Goal: Information Seeking & Learning: Learn about a topic

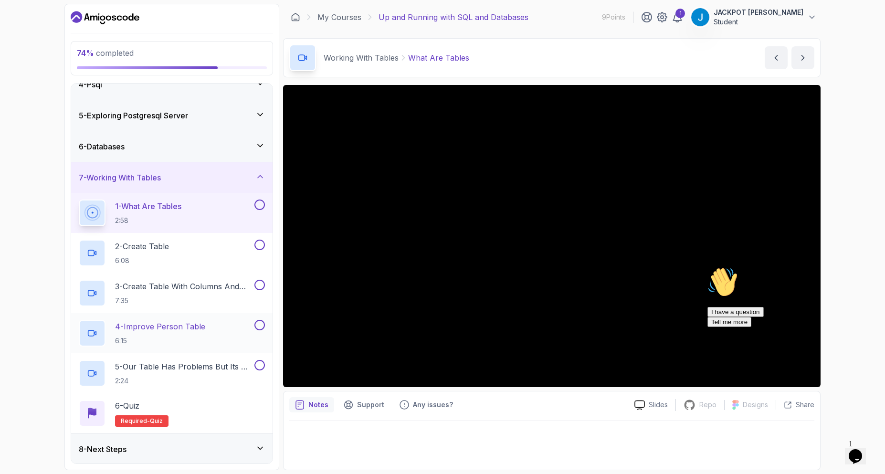
scroll to position [108, 0]
click at [254, 447] on div "8 - Next Steps" at bounding box center [172, 448] width 186 height 11
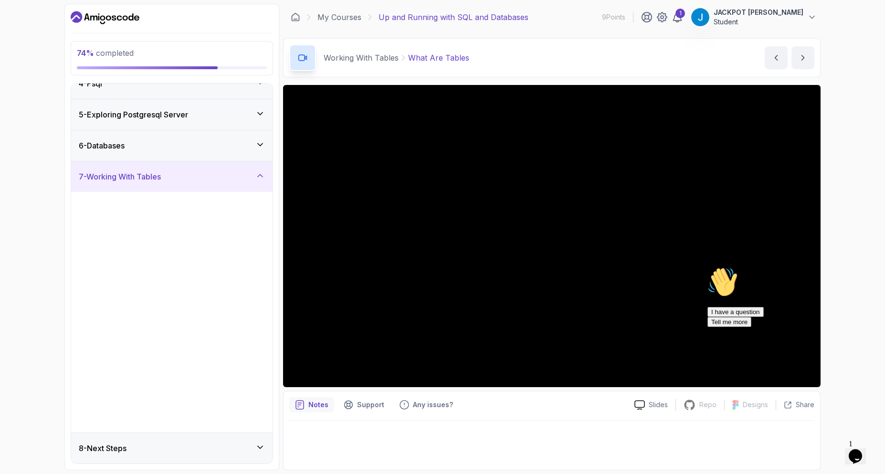
scroll to position [0, 0]
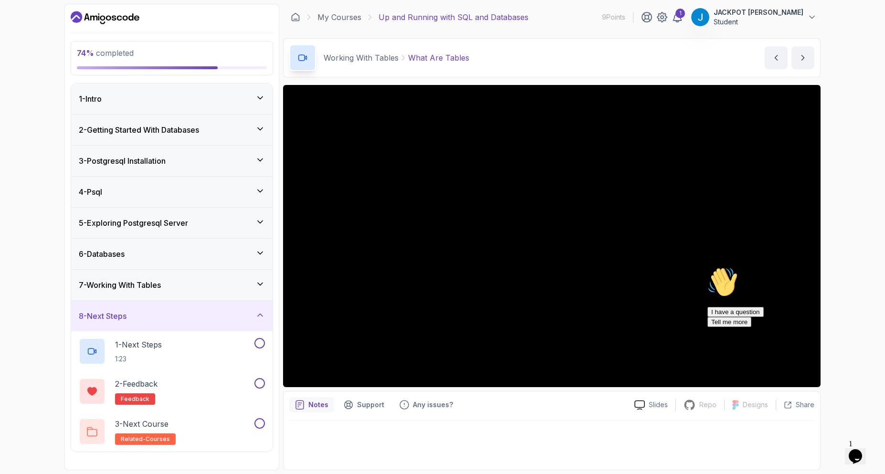
click at [252, 311] on div "8 - Next Steps" at bounding box center [172, 315] width 186 height 11
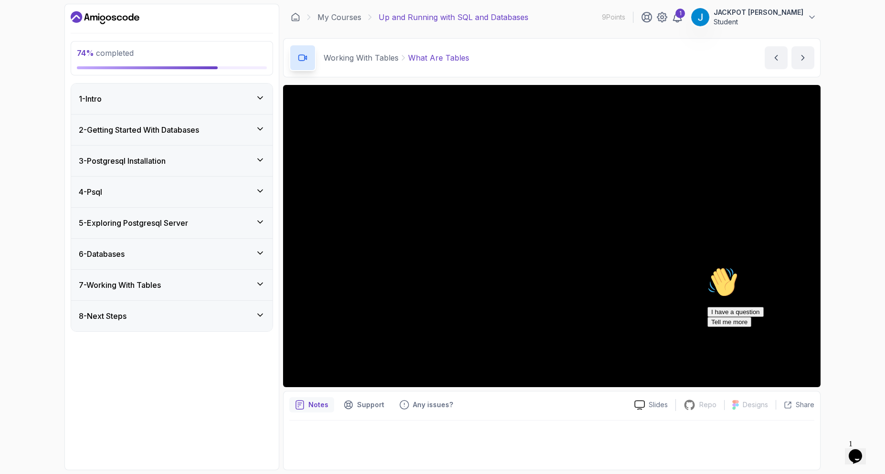
click at [236, 289] on div "7 - Working With Tables" at bounding box center [172, 284] width 186 height 11
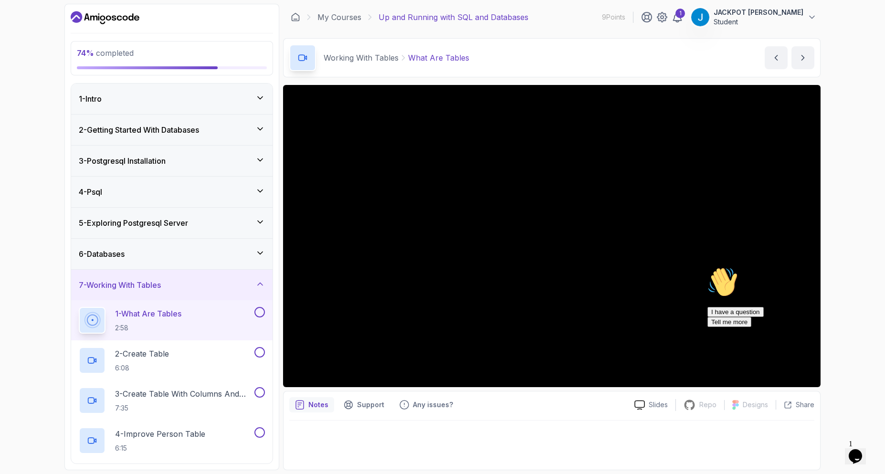
click at [708, 267] on icon "Chat attention grabber" at bounding box center [708, 267] width 0 height 0
click at [576, 411] on div "Notes Support Any issues?" at bounding box center [458, 404] width 338 height 15
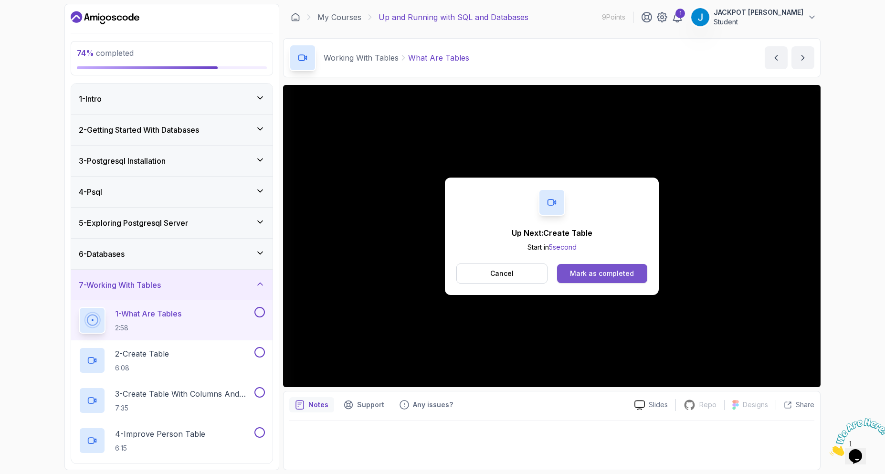
click at [622, 279] on button "Mark as completed" at bounding box center [602, 273] width 90 height 19
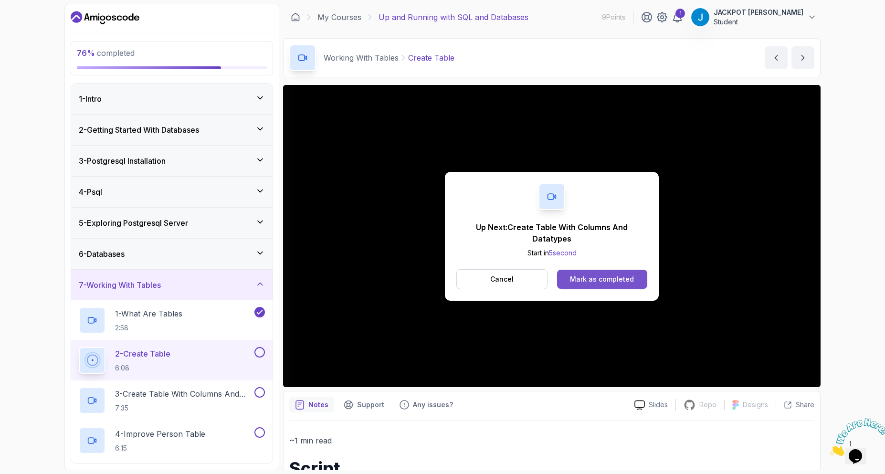
click at [619, 277] on div "Mark as completed" at bounding box center [602, 280] width 64 height 10
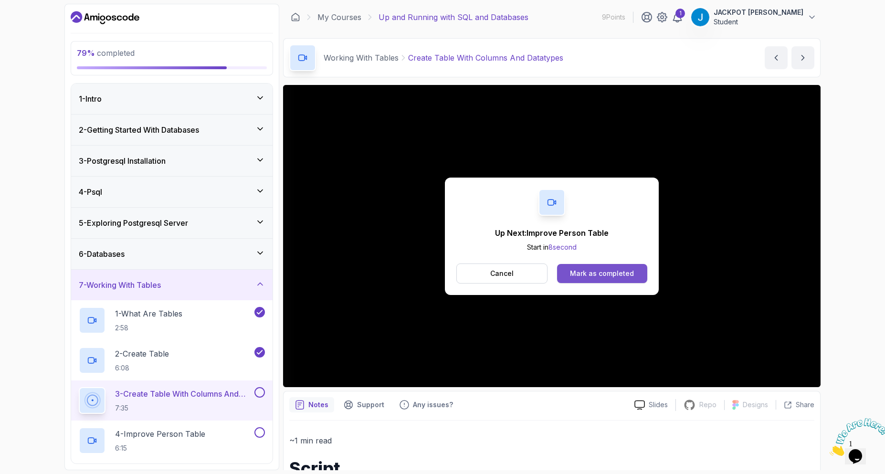
click at [621, 276] on div "Mark as completed" at bounding box center [602, 274] width 64 height 10
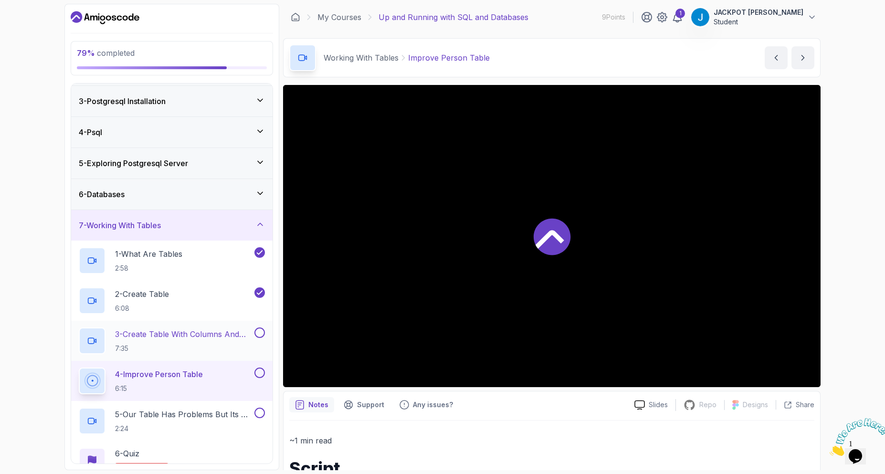
scroll to position [108, 0]
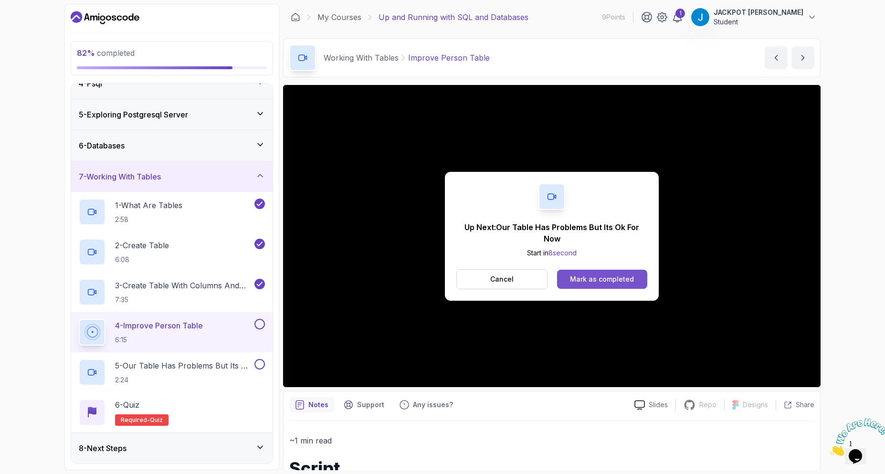
click at [621, 275] on div "Mark as completed" at bounding box center [602, 280] width 64 height 10
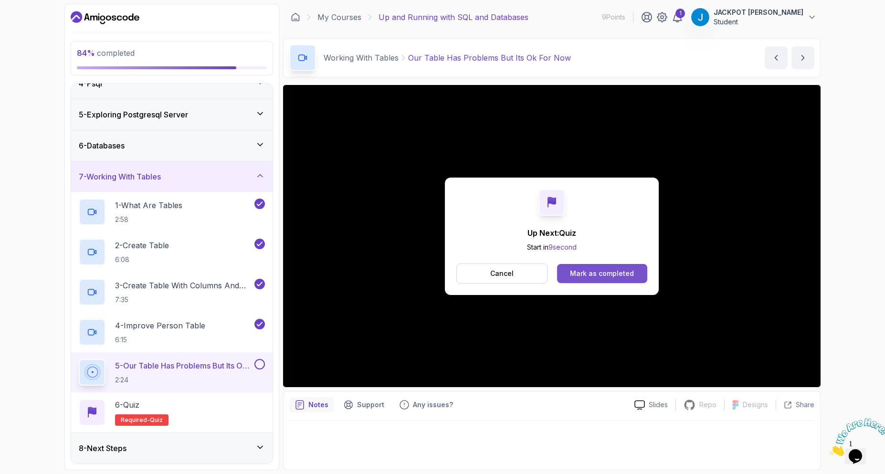
click at [595, 276] on div "Mark as completed" at bounding box center [602, 274] width 64 height 10
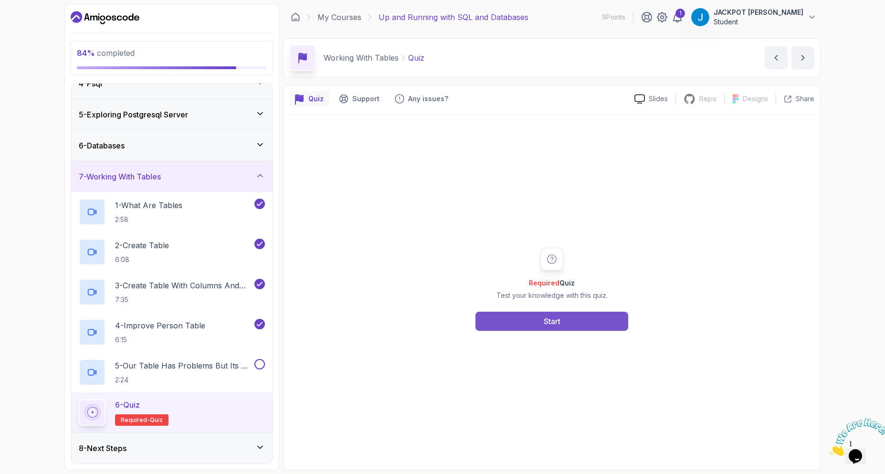
click at [575, 316] on button "Start" at bounding box center [552, 321] width 153 height 19
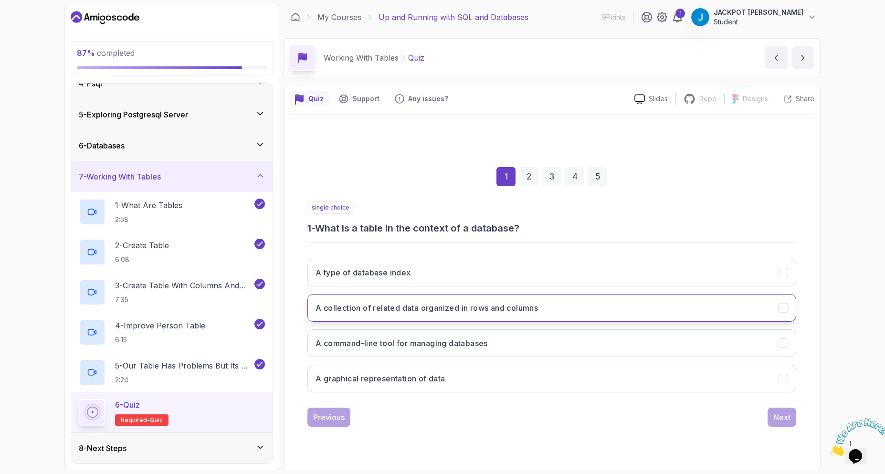
click at [472, 319] on button "A collection of related data organized in rows and columns" at bounding box center [552, 308] width 489 height 28
click at [785, 421] on div "Next" at bounding box center [782, 417] width 17 height 11
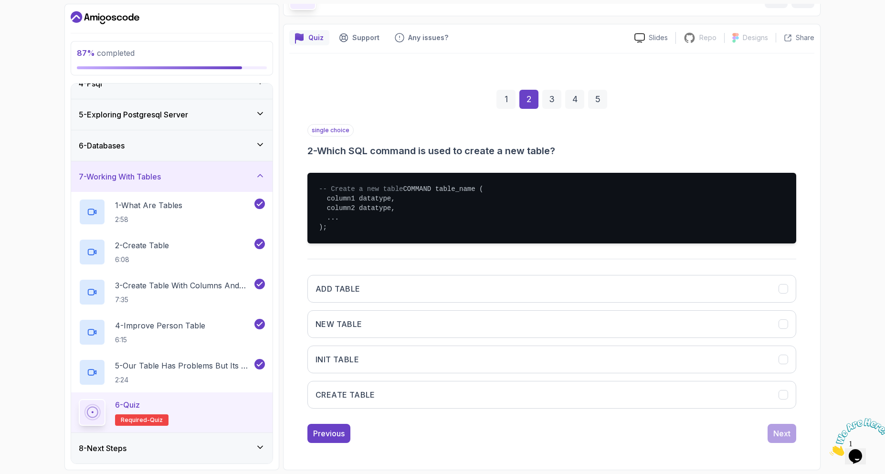
scroll to position [71, 0]
click at [448, 392] on button "CREATE TABLE" at bounding box center [552, 395] width 489 height 28
click at [774, 431] on div "Next" at bounding box center [782, 433] width 17 height 11
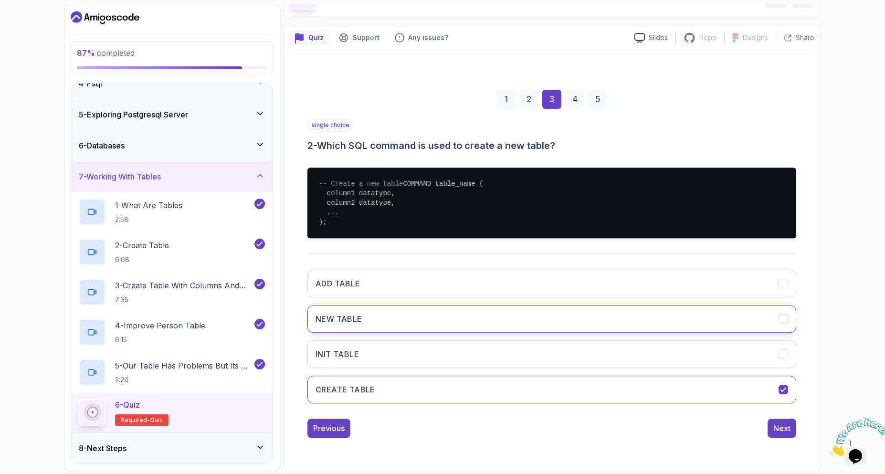
scroll to position [0, 0]
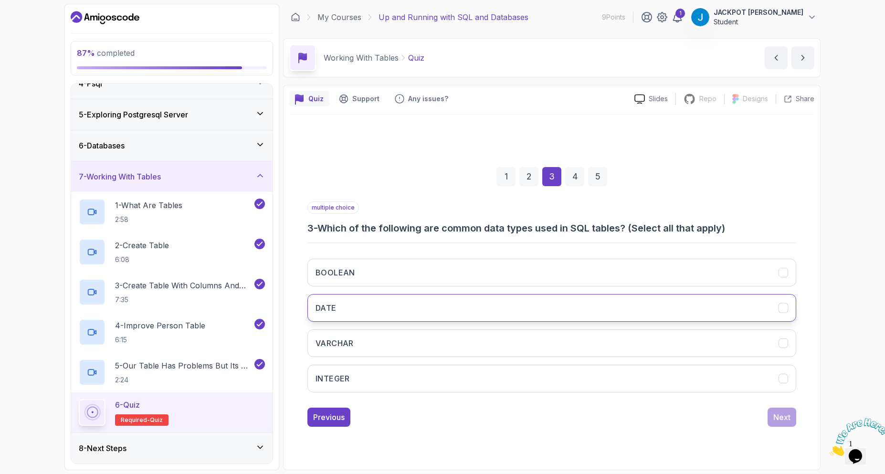
click at [422, 307] on button "DATE" at bounding box center [552, 308] width 489 height 28
click at [445, 344] on button "VARCHAR" at bounding box center [552, 343] width 489 height 28
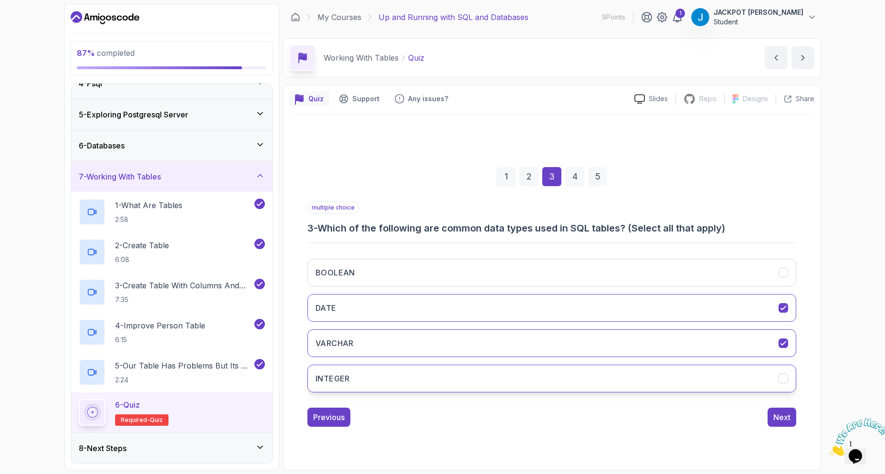
click at [589, 387] on button "INTEGER" at bounding box center [552, 379] width 489 height 28
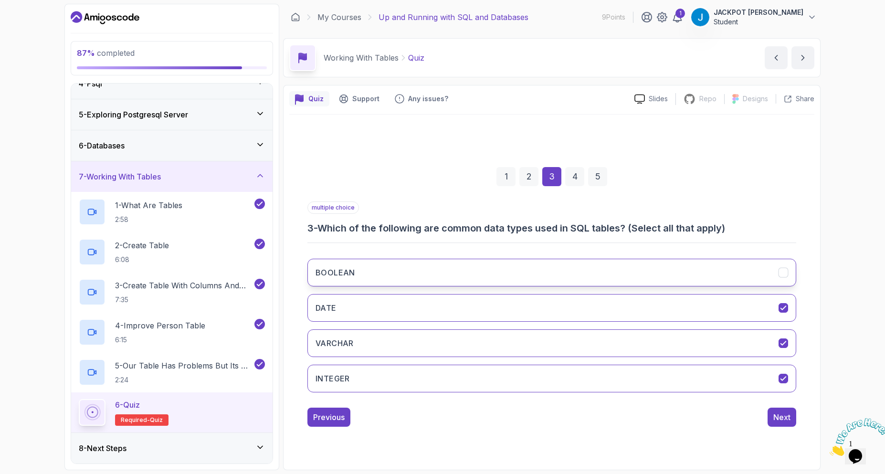
click at [622, 269] on button "BOOLEAN" at bounding box center [552, 273] width 489 height 28
click at [795, 422] on button "Next" at bounding box center [782, 417] width 29 height 19
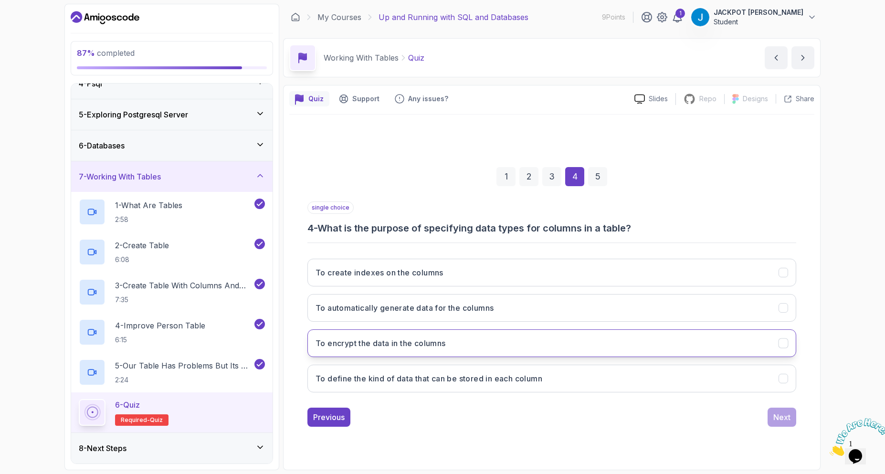
click at [445, 347] on h3 "To encrypt the data in the columns" at bounding box center [381, 343] width 130 height 11
click at [424, 390] on button "To define the kind of data that can be stored in each column" at bounding box center [552, 379] width 489 height 28
click at [775, 419] on div "Next" at bounding box center [782, 417] width 17 height 11
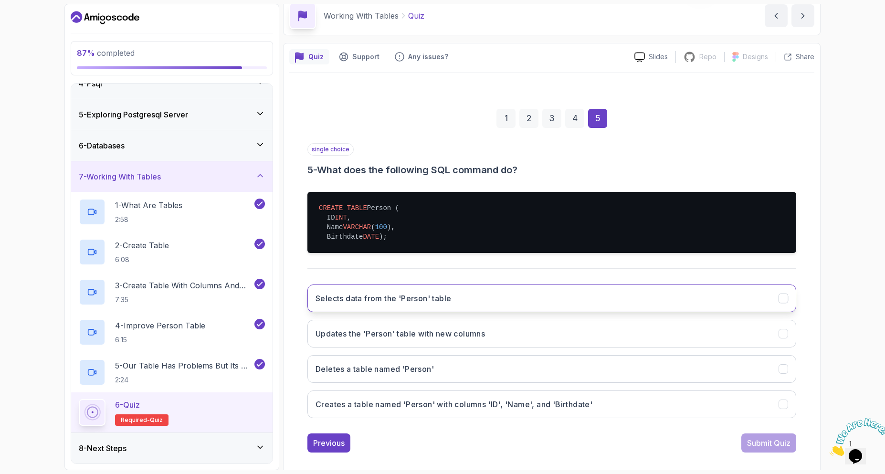
scroll to position [61, 0]
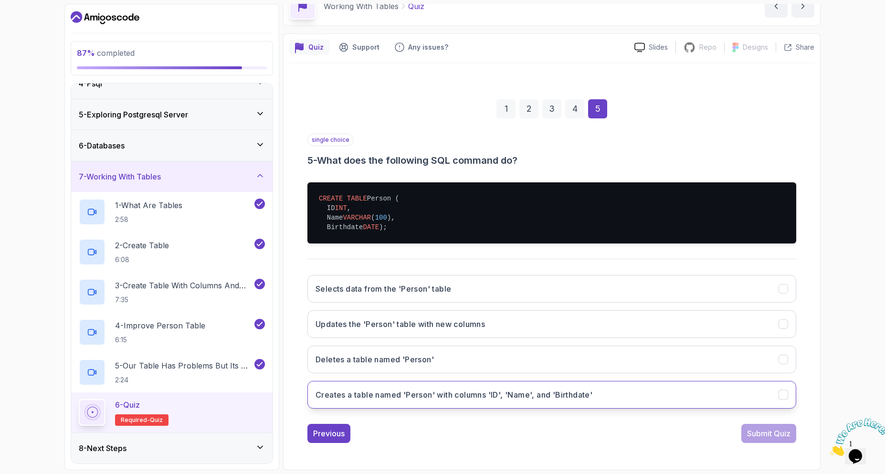
click at [414, 400] on h3 "Creates a table named 'Person' with columns 'ID', 'Name', and 'Birthdate'" at bounding box center [454, 394] width 277 height 11
drag, startPoint x: 785, startPoint y: 430, endPoint x: 772, endPoint y: 422, distance: 16.1
click at [785, 430] on div "Submit Quiz" at bounding box center [768, 433] width 43 height 11
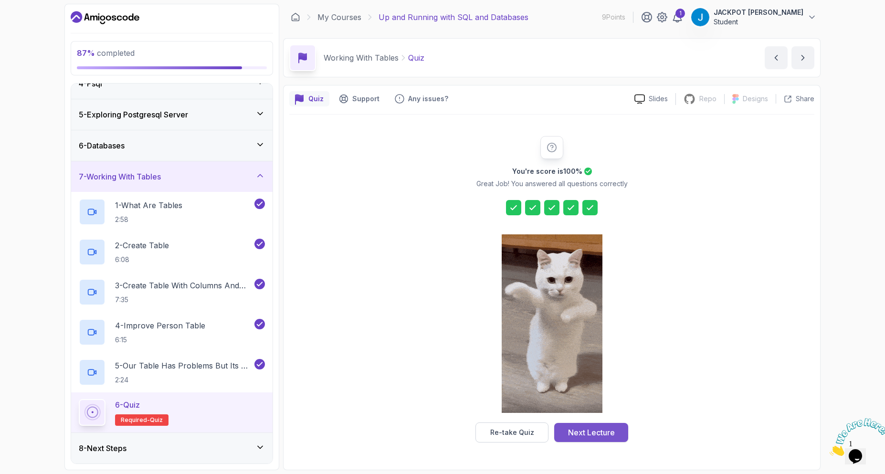
click at [606, 434] on div "Next Lecture" at bounding box center [591, 432] width 47 height 11
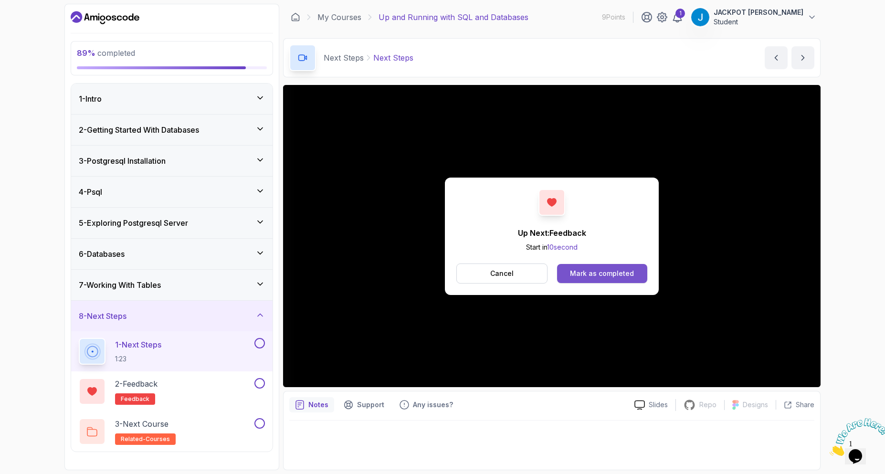
click at [604, 271] on div "Mark as completed" at bounding box center [602, 274] width 64 height 10
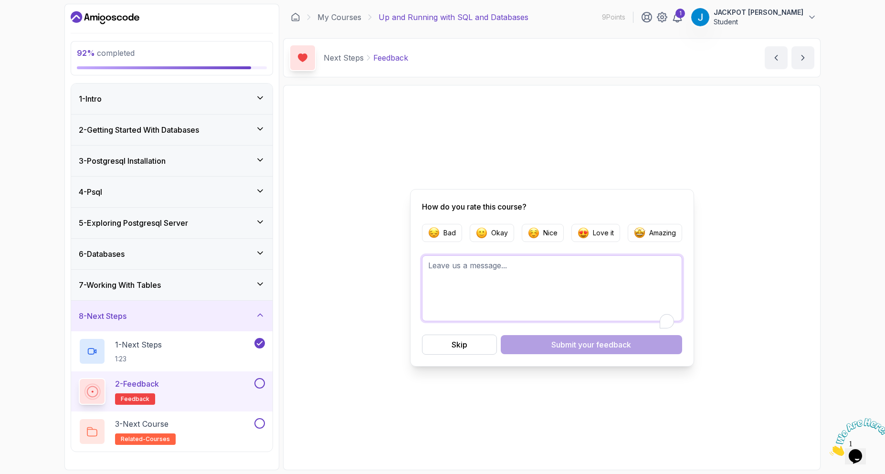
click at [477, 291] on textarea "To enrich screen reader interactions, please activate Accessibility in Grammarl…" at bounding box center [552, 288] width 260 height 66
click at [599, 237] on p "Love it" at bounding box center [603, 233] width 21 height 10
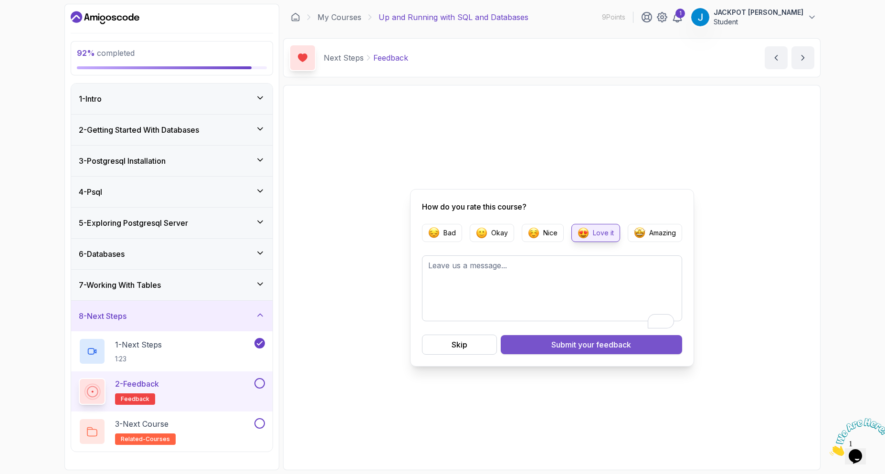
click at [617, 349] on span "your feedback" at bounding box center [604, 344] width 53 height 11
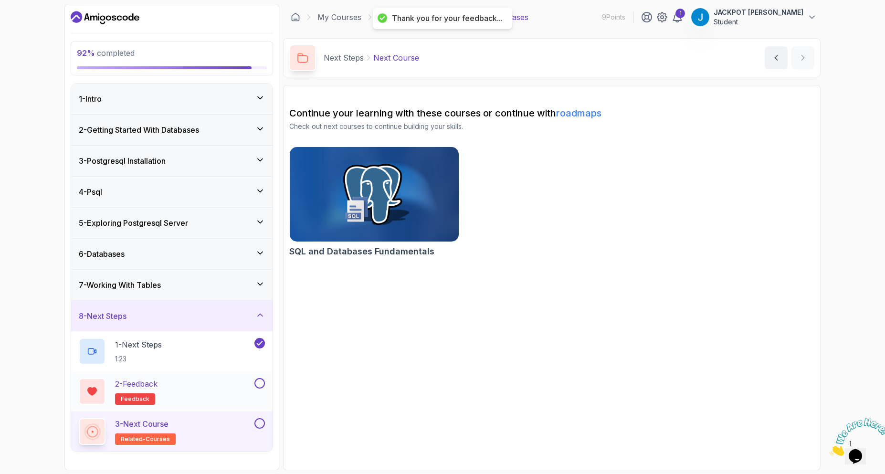
click at [259, 387] on button at bounding box center [260, 383] width 11 height 11
click at [262, 427] on button at bounding box center [260, 423] width 11 height 11
click at [221, 95] on div "1 - Intro" at bounding box center [172, 98] width 186 height 11
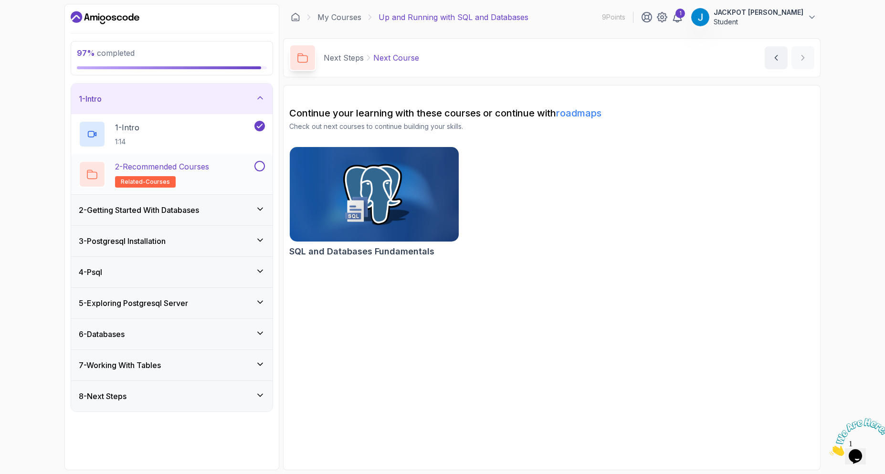
click at [263, 165] on button at bounding box center [260, 166] width 11 height 11
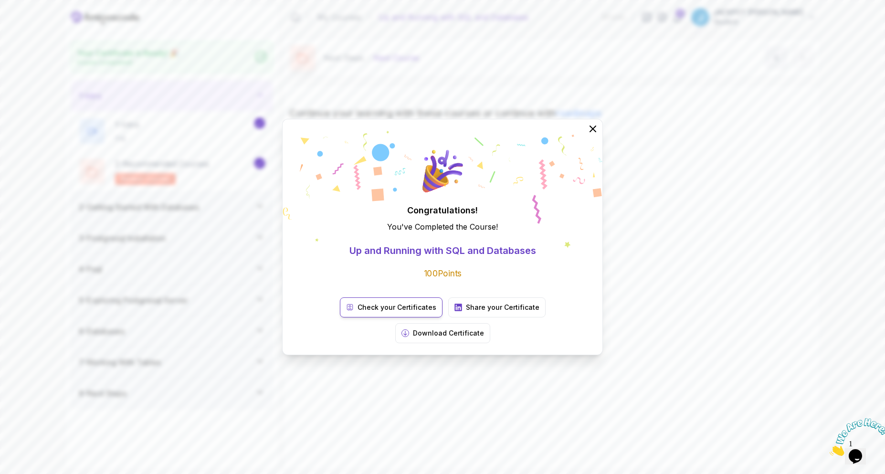
click at [376, 312] on p "Check your Certificates" at bounding box center [397, 308] width 79 height 10
click at [466, 312] on p "Share your Certificate" at bounding box center [503, 308] width 74 height 10
click at [589, 135] on icon at bounding box center [593, 129] width 12 height 12
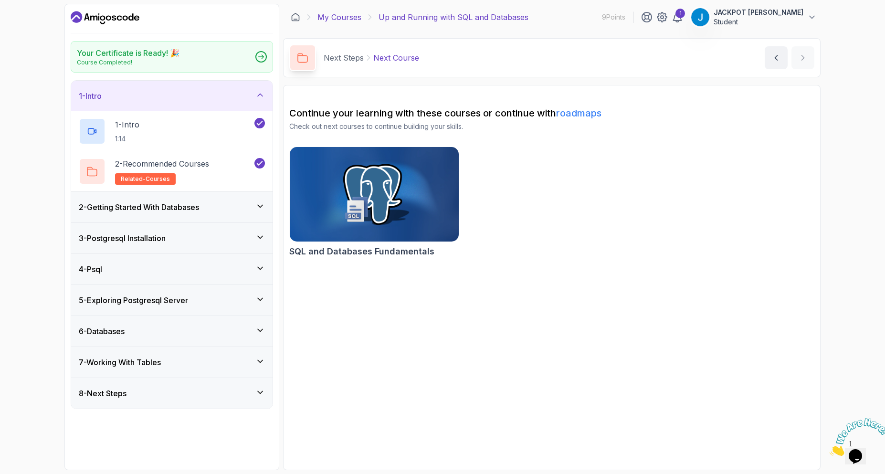
click at [340, 16] on link "My Courses" at bounding box center [340, 16] width 44 height 11
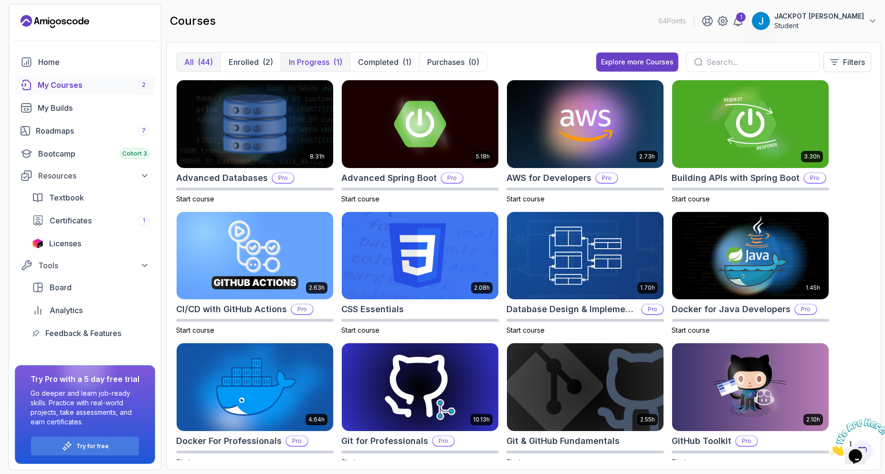
click at [302, 58] on p "In Progress" at bounding box center [309, 61] width 41 height 11
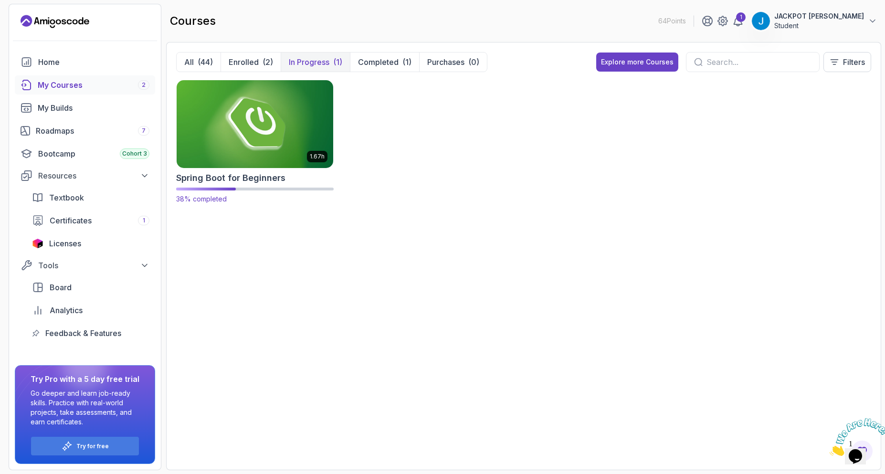
click at [271, 132] on img at bounding box center [255, 124] width 164 height 92
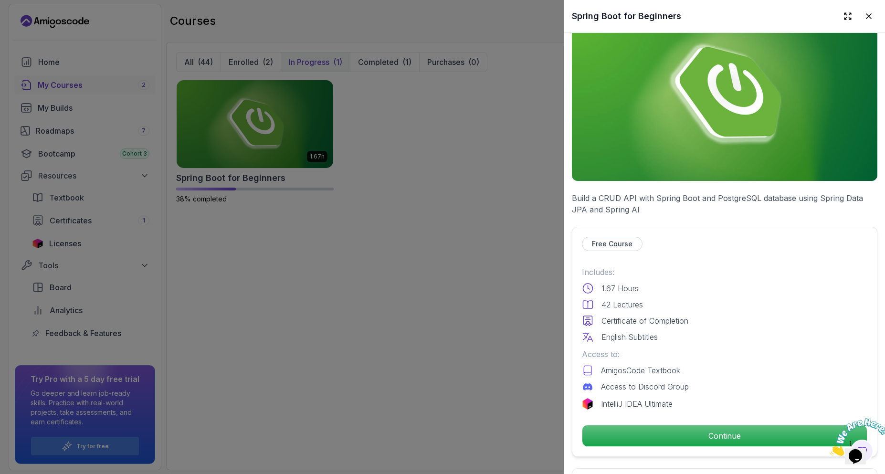
scroll to position [191, 0]
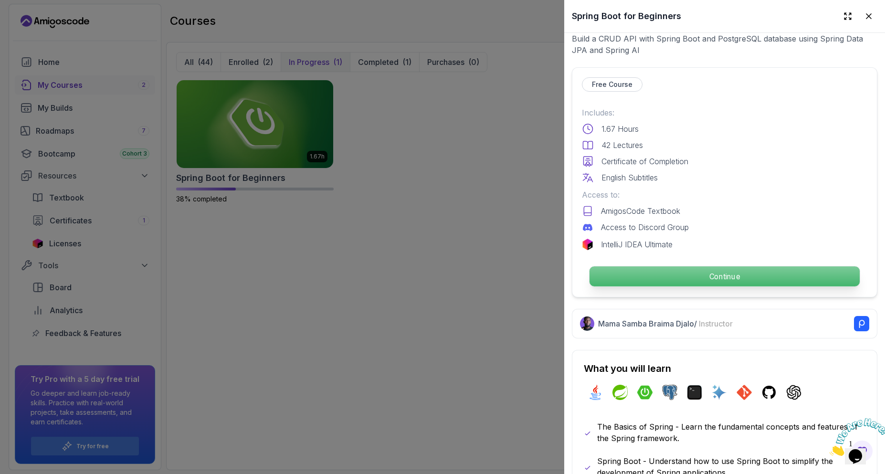
click at [692, 279] on p "Continue" at bounding box center [725, 276] width 270 height 20
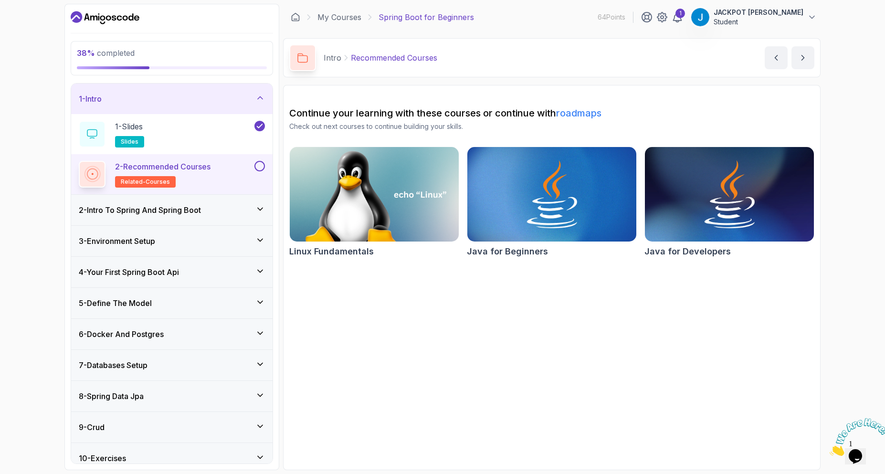
click at [215, 218] on div "2 - Intro To Spring And Spring Boot" at bounding box center [171, 210] width 201 height 31
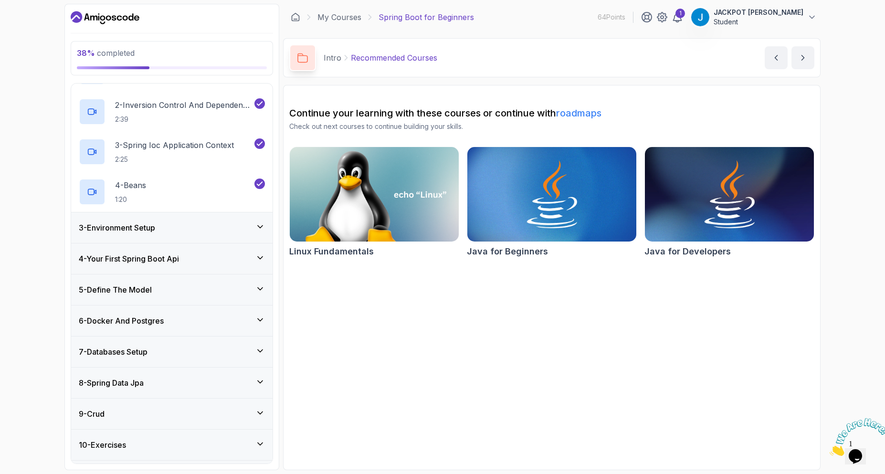
scroll to position [95, 0]
click at [221, 219] on div "3 - Environment Setup" at bounding box center [171, 226] width 201 height 31
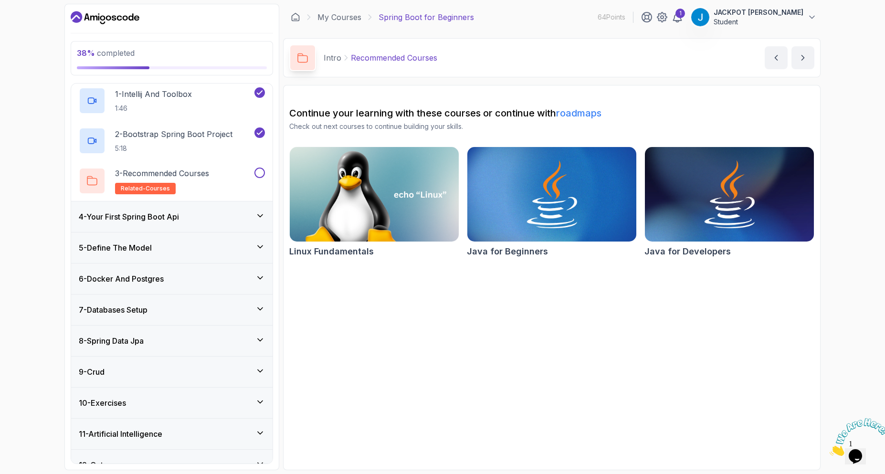
click at [218, 229] on div "4 - Your First Spring Boot Api" at bounding box center [171, 216] width 201 height 31
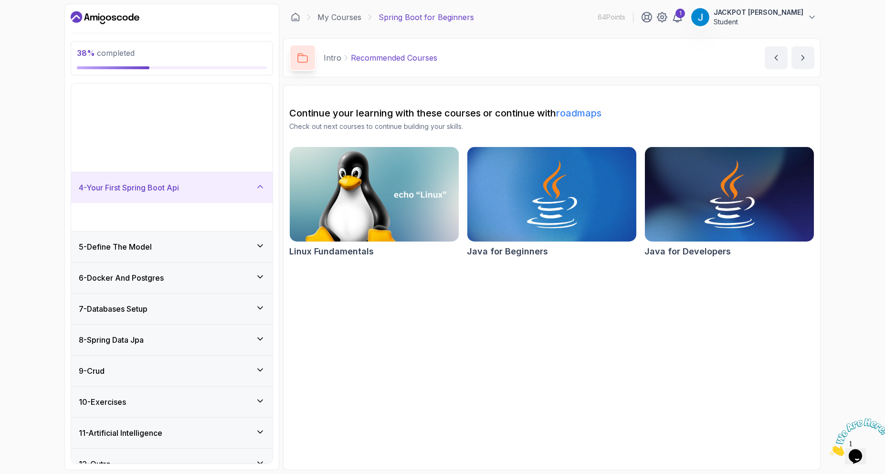
scroll to position [0, 0]
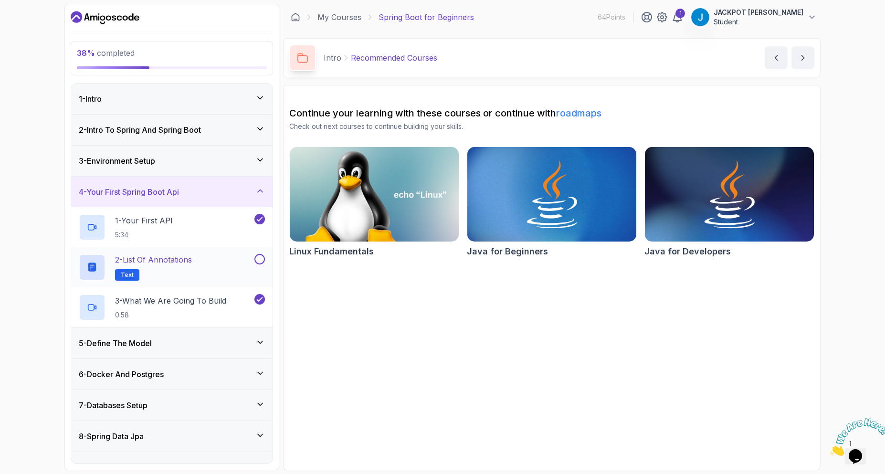
click at [213, 265] on div "2 - List of Annotations Text" at bounding box center [166, 267] width 174 height 27
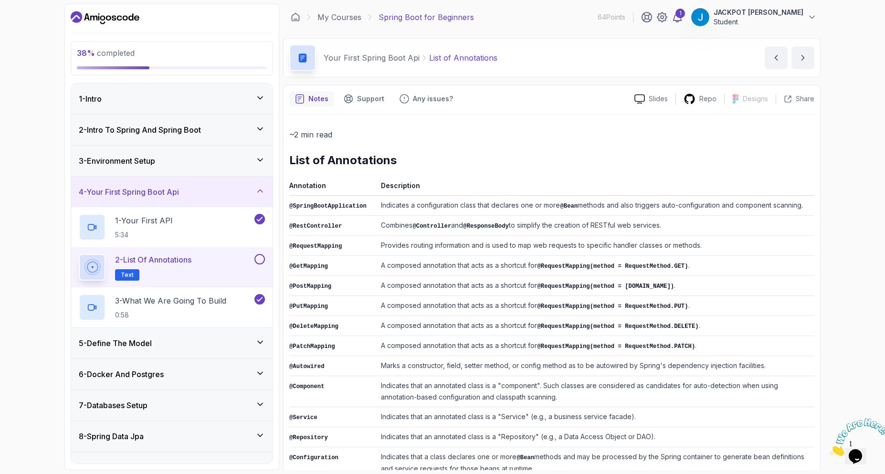
click at [190, 194] on div "4 - Your First Spring Boot Api" at bounding box center [172, 191] width 186 height 11
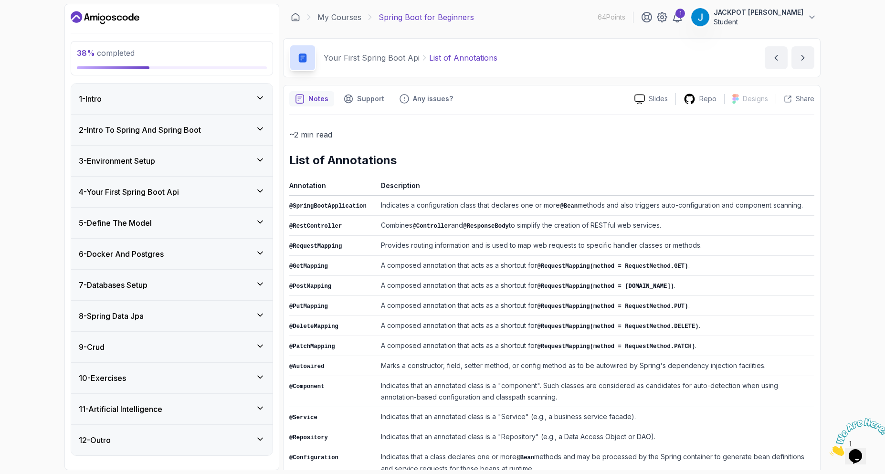
click at [181, 167] on div "3 - Environment Setup" at bounding box center [171, 161] width 201 height 31
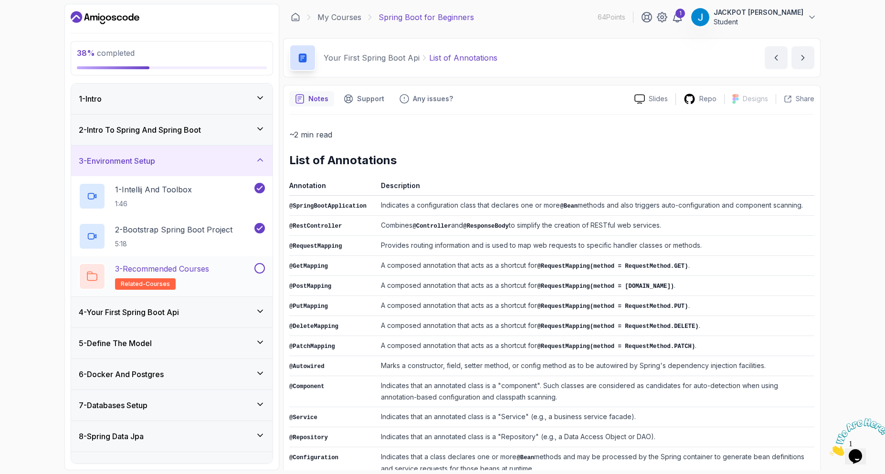
click at [209, 268] on p "3 - Recommended Courses" at bounding box center [162, 268] width 94 height 11
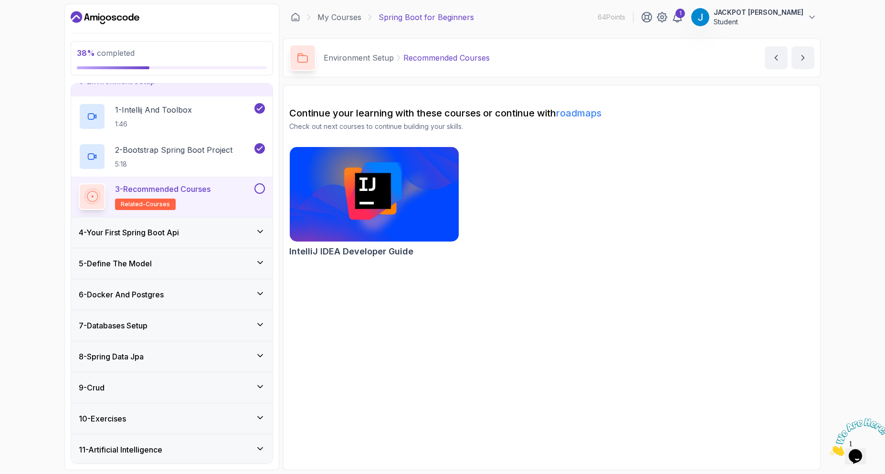
scroll to position [95, 0]
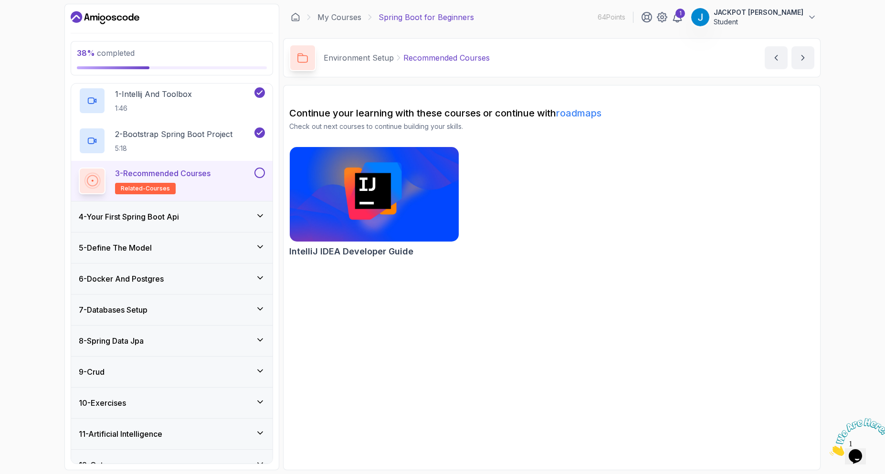
click at [204, 218] on div "4 - Your First Spring Boot Api" at bounding box center [172, 216] width 186 height 11
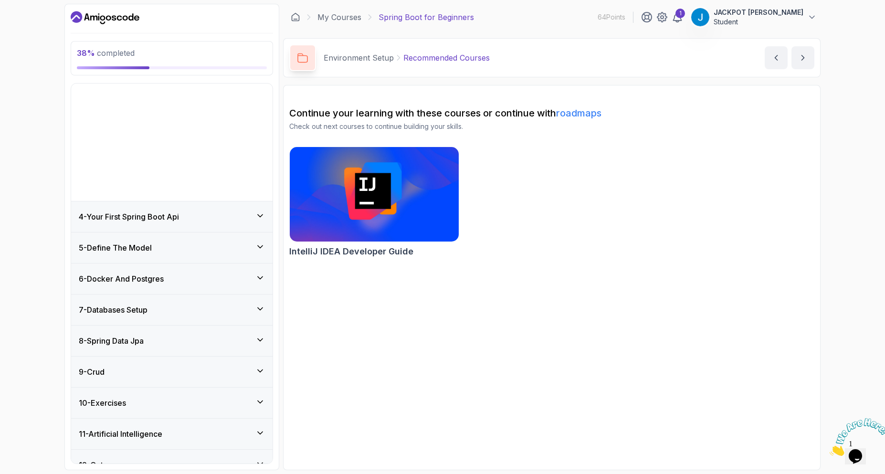
scroll to position [0, 0]
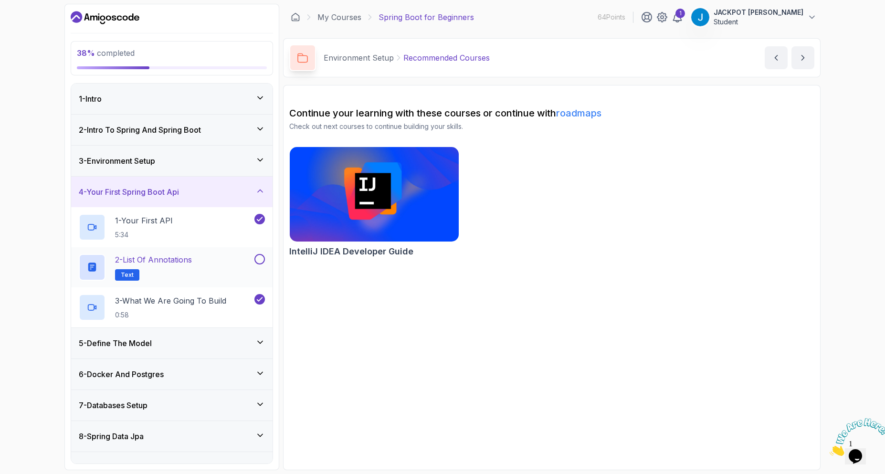
click at [210, 265] on div "2 - List of Annotations Text" at bounding box center [166, 267] width 174 height 27
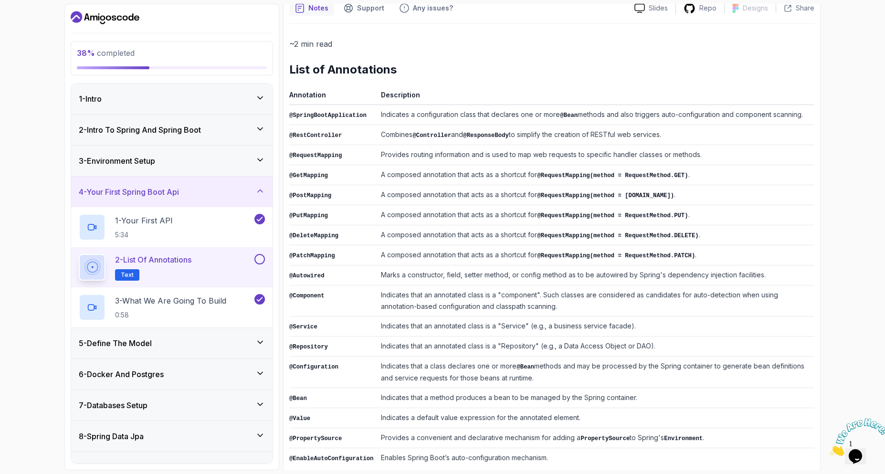
scroll to position [100, 0]
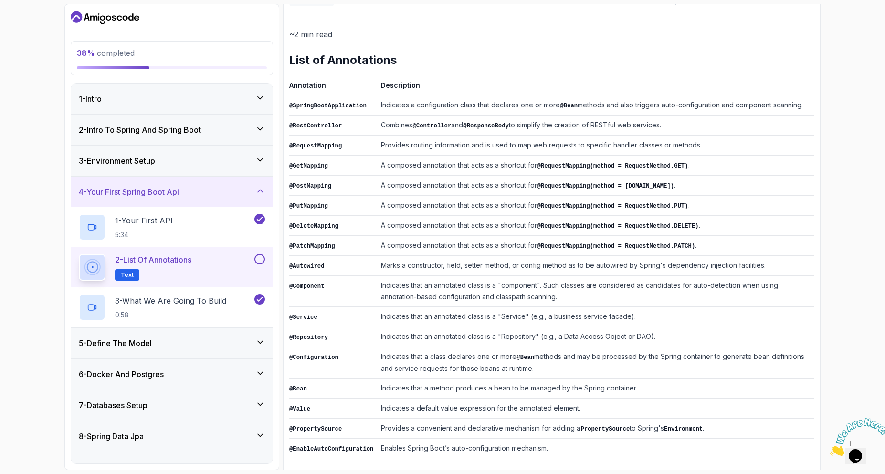
click at [191, 345] on div "5 - Define The Model" at bounding box center [172, 343] width 186 height 11
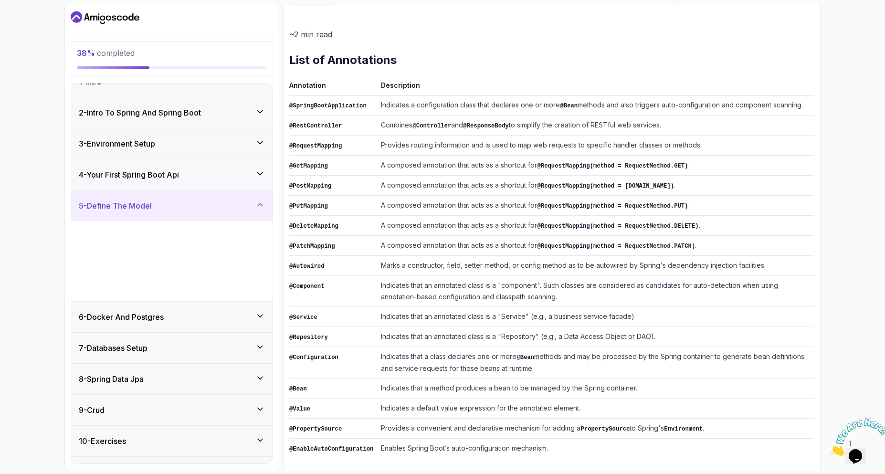
scroll to position [72, 0]
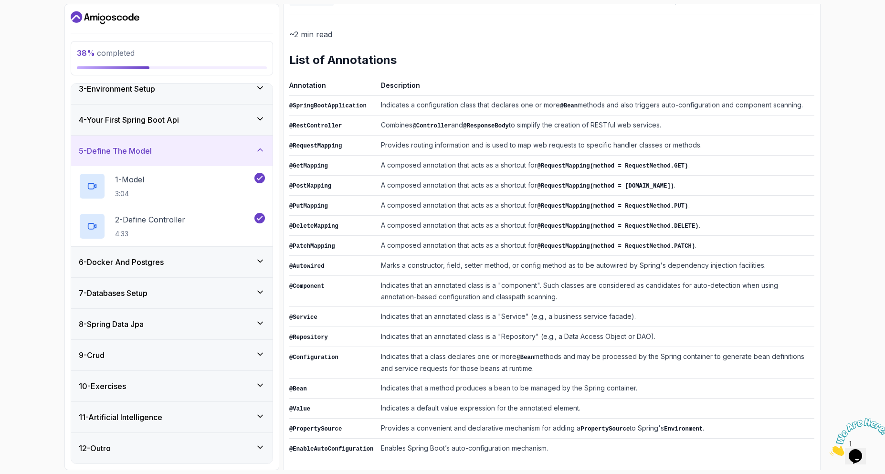
click at [192, 266] on div "6 - Docker And Postgres" at bounding box center [172, 261] width 186 height 11
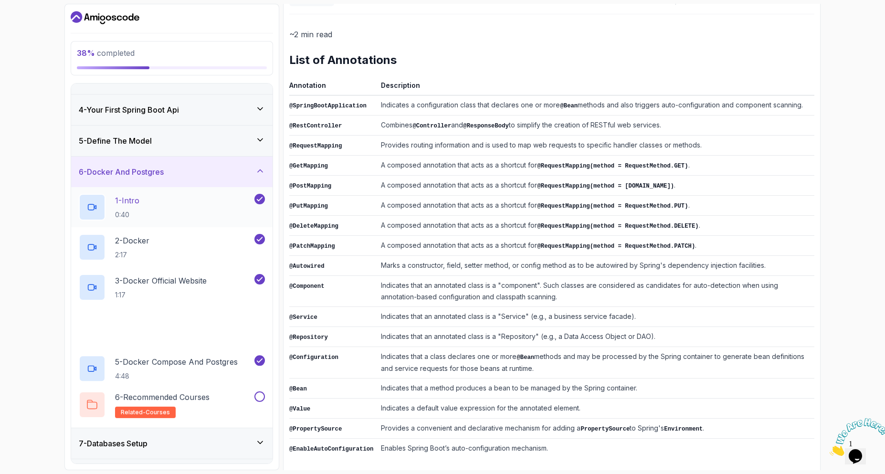
scroll to position [143, 0]
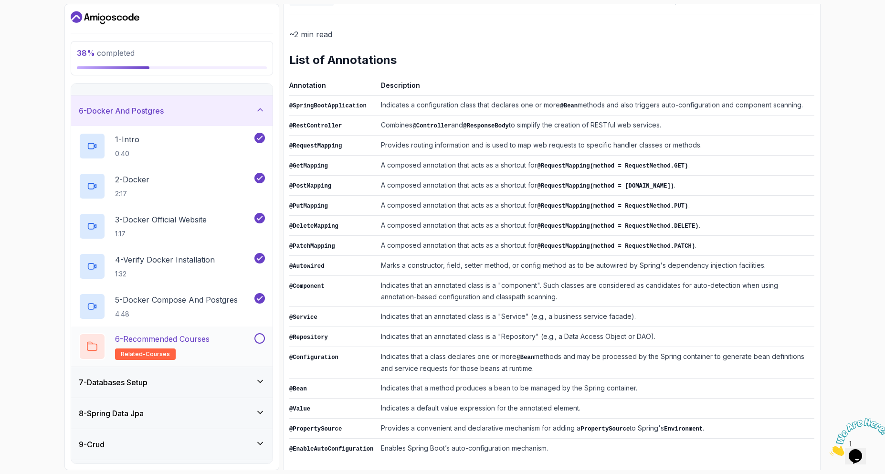
click at [210, 346] on h2 "6 - Recommended Courses related-courses" at bounding box center [162, 346] width 95 height 27
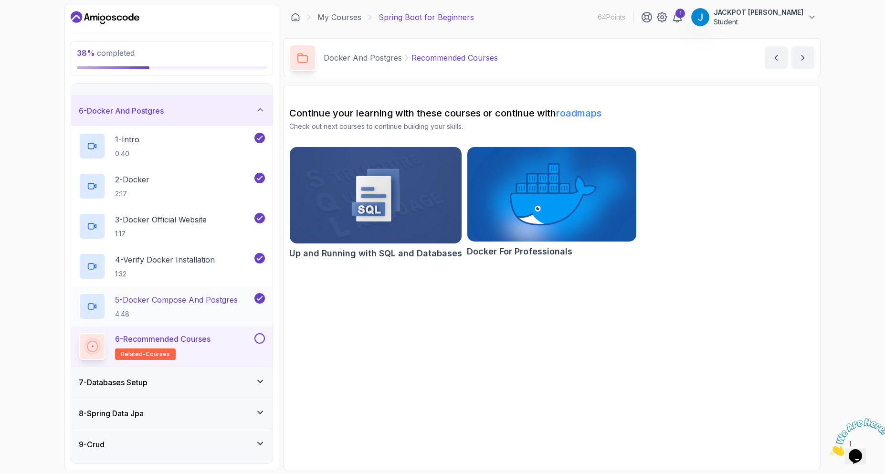
click at [183, 304] on p "5 - Docker Compose And Postgres" at bounding box center [176, 299] width 123 height 11
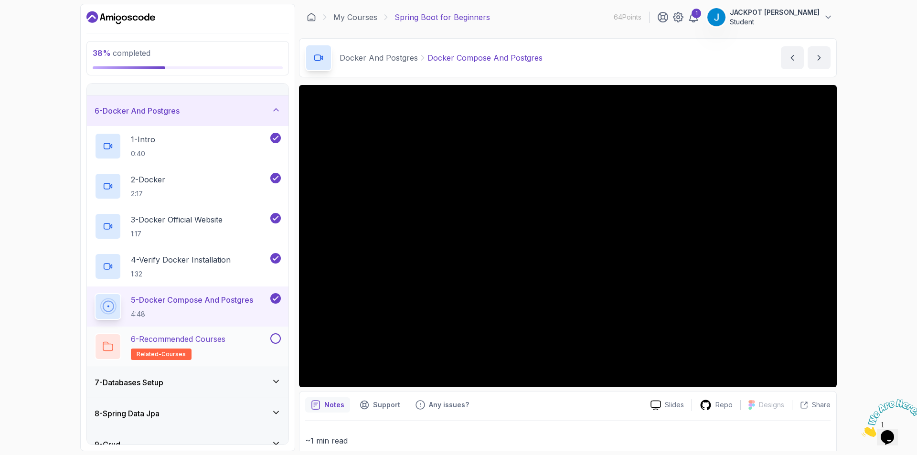
click at [272, 339] on button at bounding box center [275, 338] width 11 height 11
click at [275, 385] on icon at bounding box center [276, 382] width 10 height 10
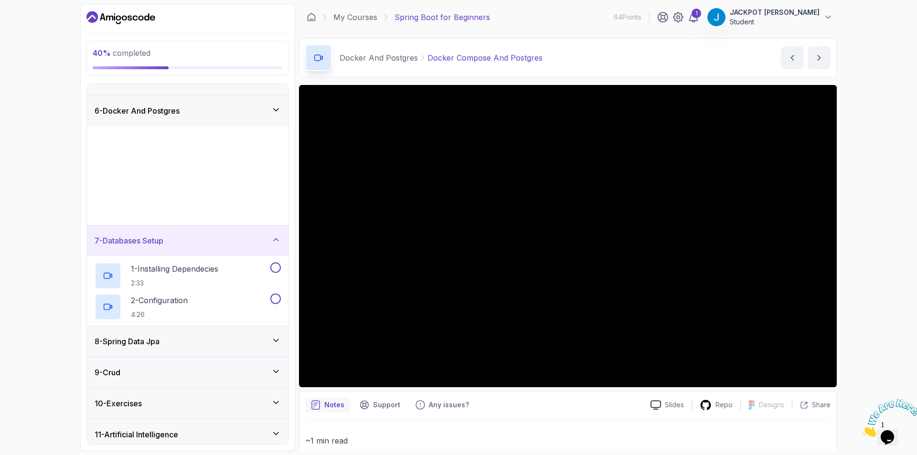
scroll to position [131, 0]
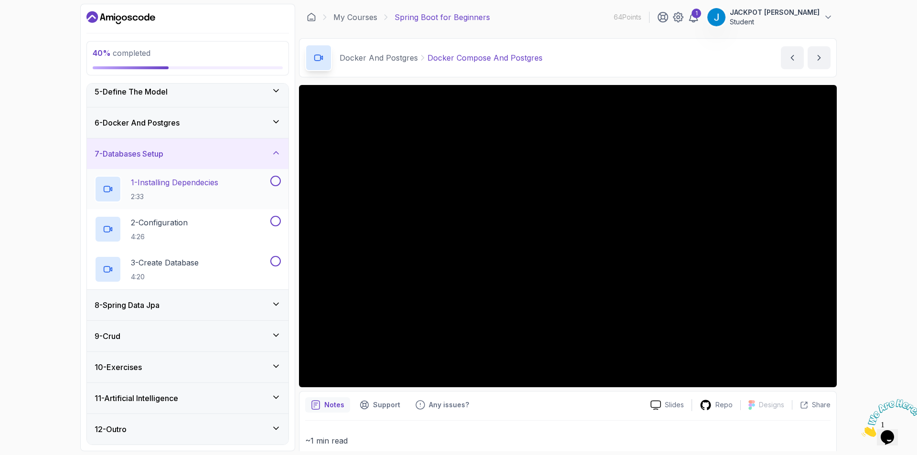
click at [213, 199] on p "2:33" at bounding box center [174, 197] width 87 height 10
click at [174, 119] on h3 "6 - Docker And Postgres" at bounding box center [137, 122] width 85 height 11
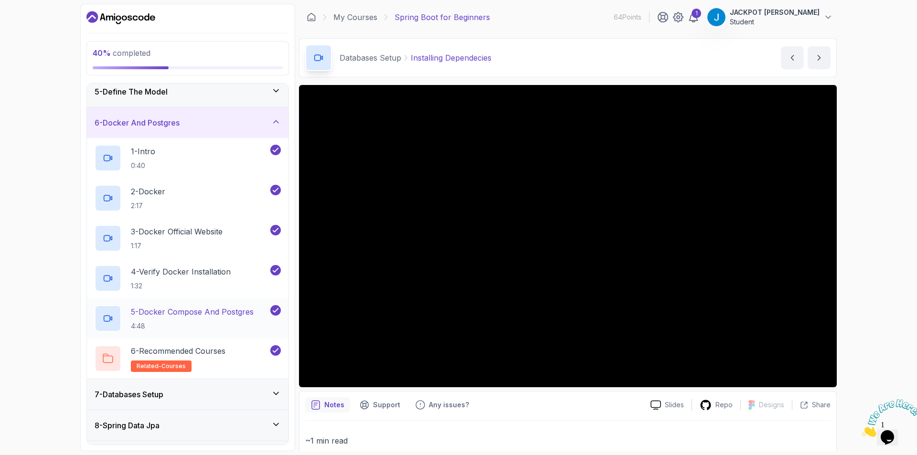
click at [178, 310] on p "5 - Docker Compose And Postgres" at bounding box center [192, 311] width 123 height 11
drag, startPoint x: 203, startPoint y: 393, endPoint x: 210, endPoint y: 383, distance: 12.3
click at [203, 393] on div "7 - Databases Setup" at bounding box center [188, 394] width 186 height 11
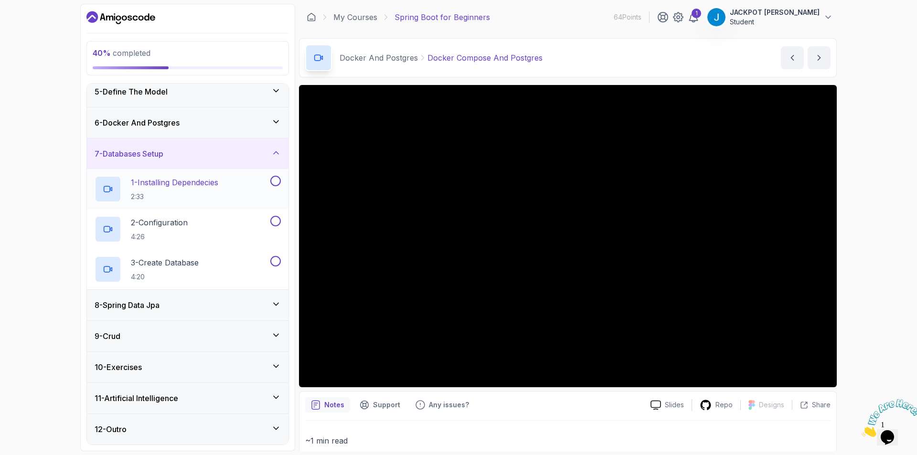
click at [198, 182] on p "1 - Installing Dependecies" at bounding box center [174, 182] width 87 height 11
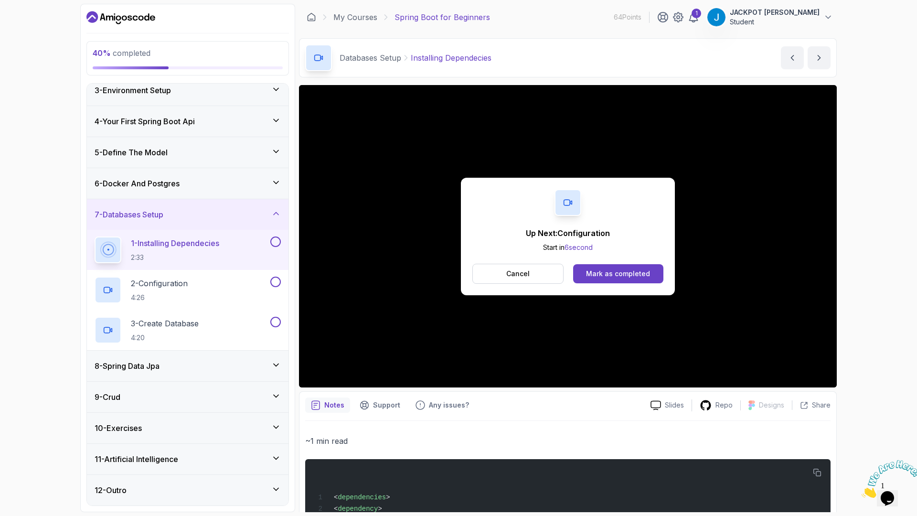
scroll to position [131, 0]
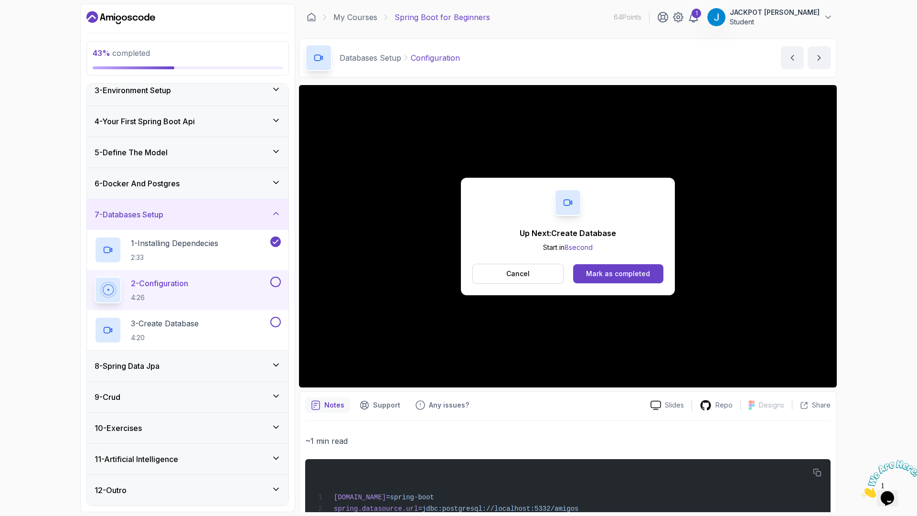
scroll to position [131, 0]
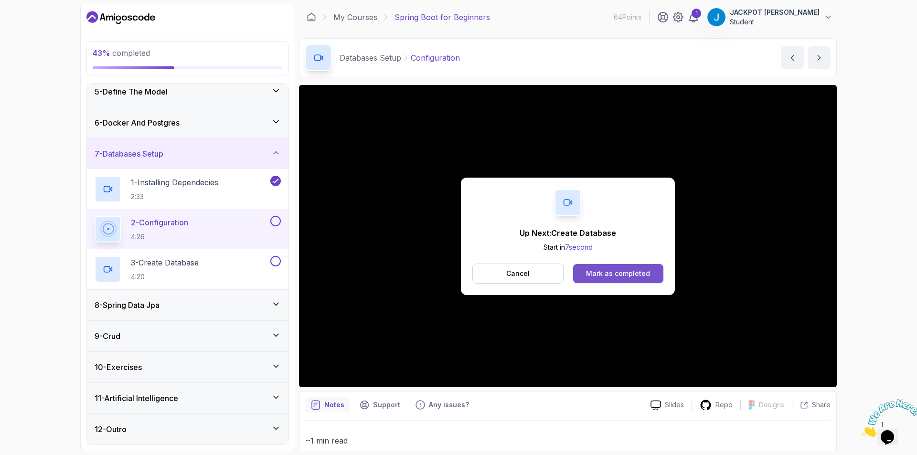
click at [605, 271] on div "Mark as completed" at bounding box center [618, 274] width 64 height 10
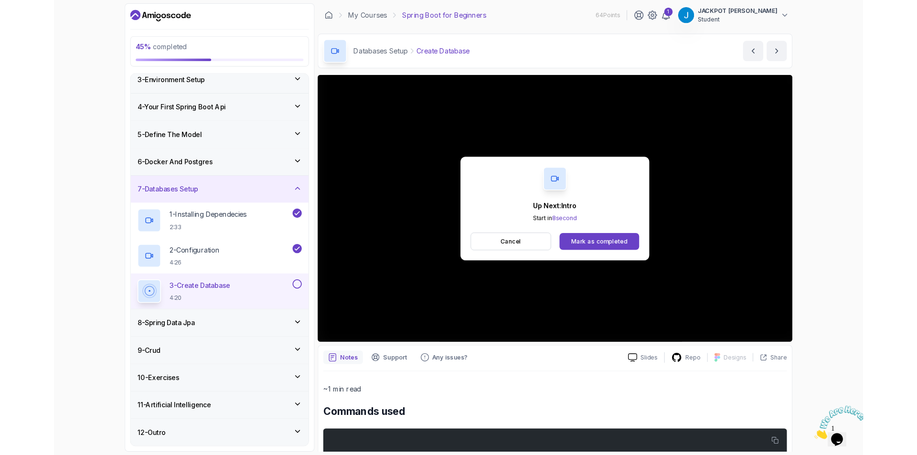
scroll to position [131, 0]
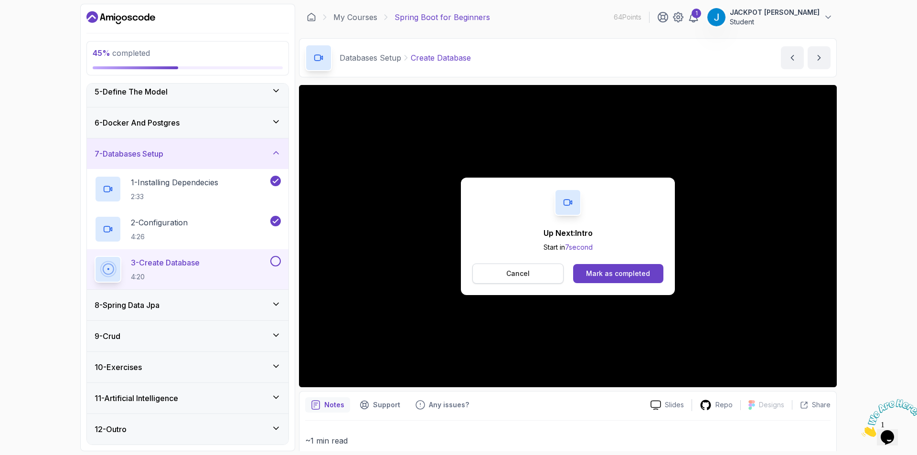
click at [537, 276] on button "Cancel" at bounding box center [517, 274] width 91 height 20
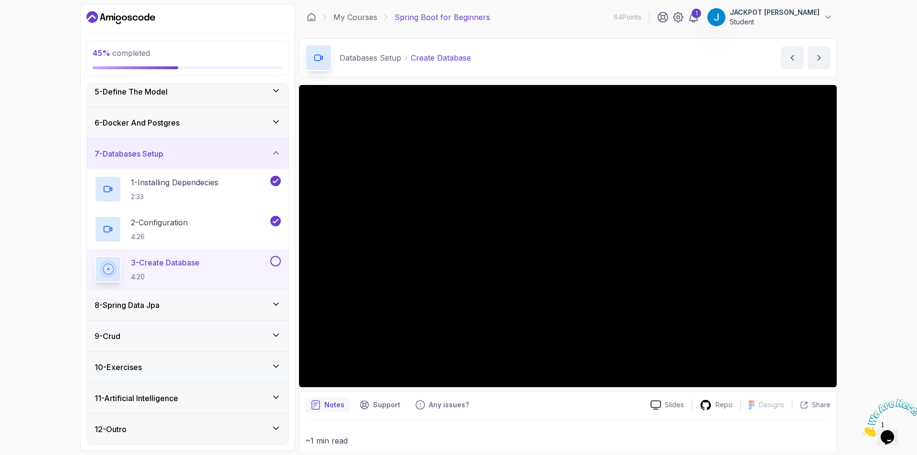
click at [276, 264] on button at bounding box center [275, 261] width 11 height 11
click at [16, 121] on div "48 % completed 1 - Intro 2 - Intro To Spring And Spring Boot 3 - Environment Se…" at bounding box center [458, 227] width 917 height 455
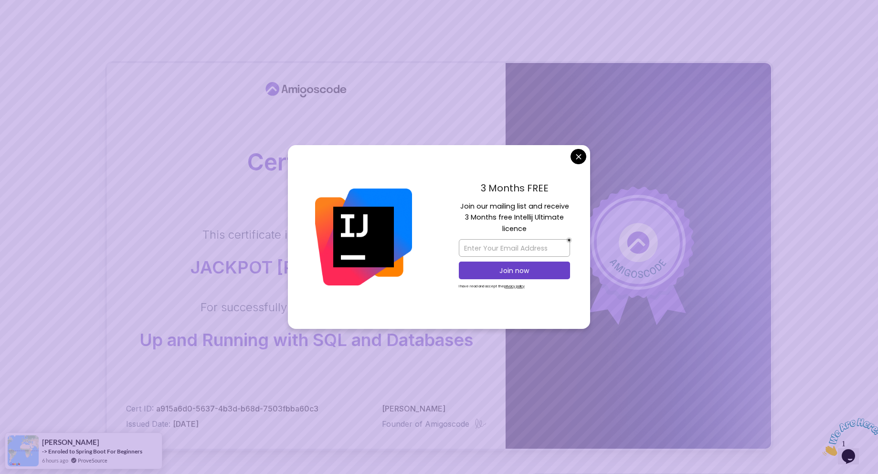
click at [577, 158] on body "Certificate This certificate is proudly presented to: JACKPOT soong For success…" at bounding box center [439, 302] width 878 height 604
